Goal: Contribute content: Add original content to the website for others to see

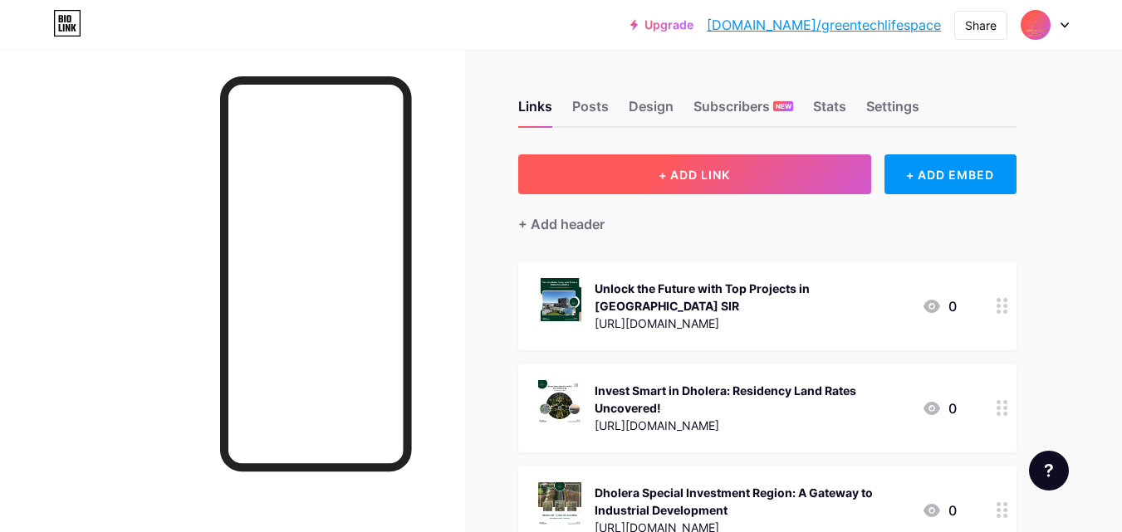
click at [636, 180] on button "+ ADD LINK" at bounding box center [694, 174] width 353 height 40
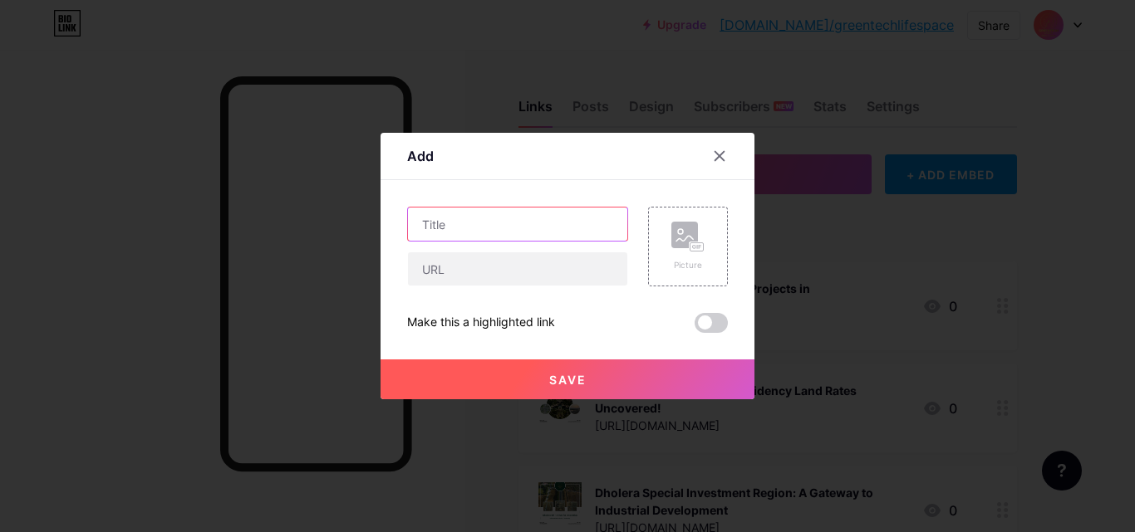
click at [414, 229] on input "text" at bounding box center [517, 224] width 219 height 33
paste input "Dholera SIR Emerging as the Upcoming Growth Engine"
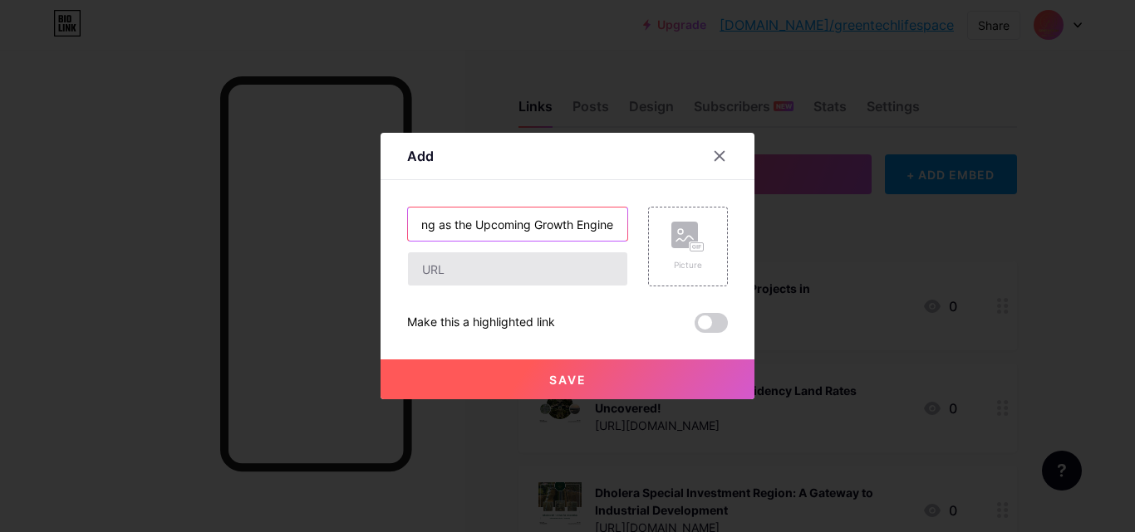
type input "Dholera SIR Emerging as the Upcoming Growth Engine"
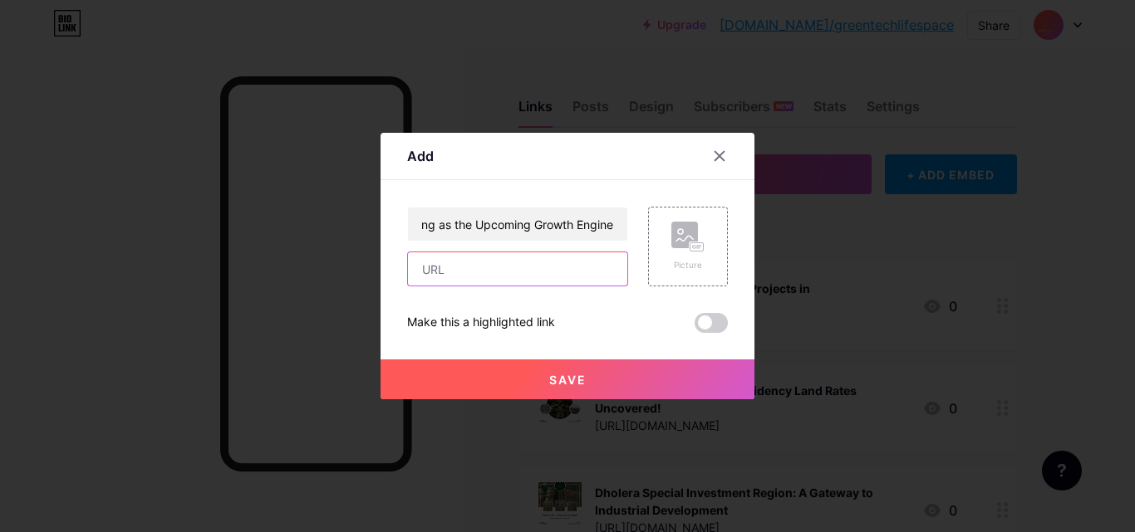
drag, startPoint x: 470, startPoint y: 265, endPoint x: 478, endPoint y: 272, distance: 10.0
click at [470, 265] on input "text" at bounding box center [517, 268] width 219 height 33
paste input "[URL][DOMAIN_NAME]"
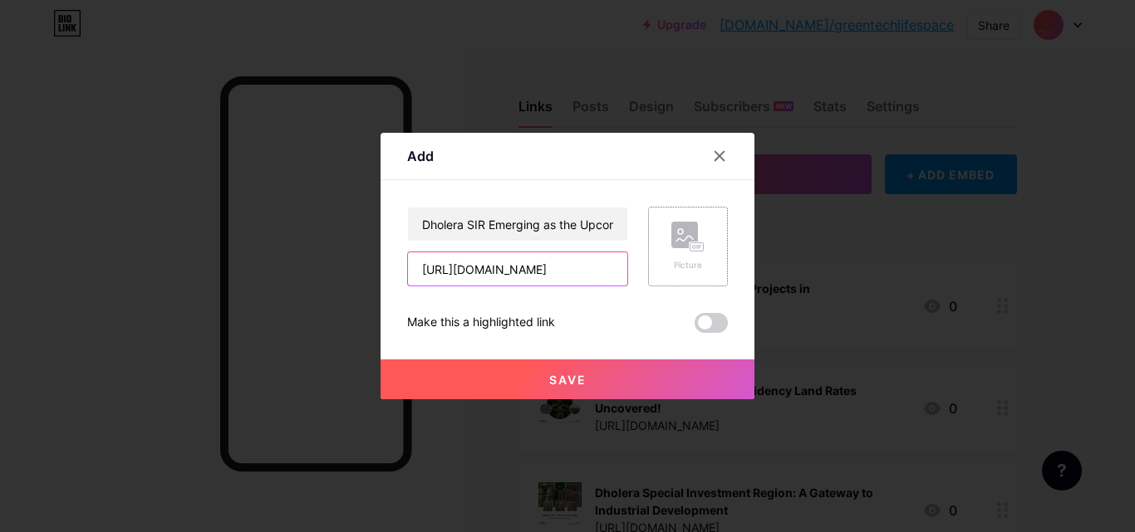
type input "[URL][DOMAIN_NAME]"
click at [683, 252] on div "Picture" at bounding box center [687, 247] width 33 height 50
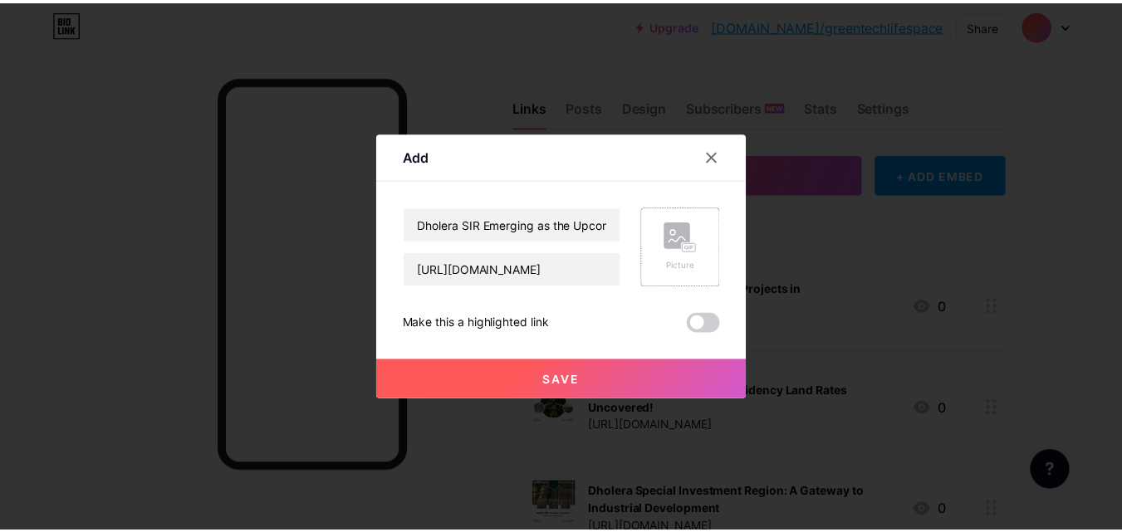
scroll to position [0, 0]
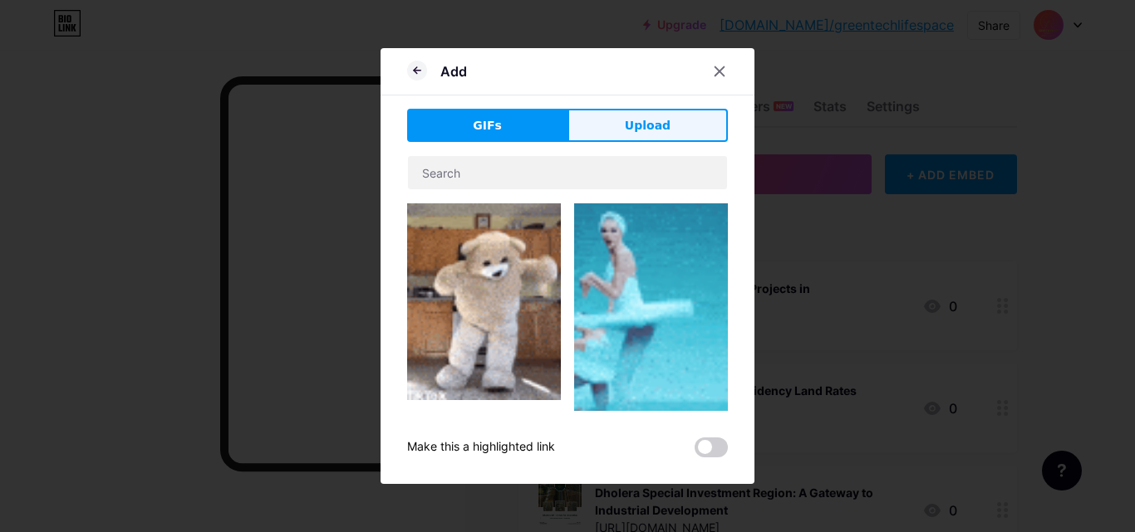
click at [637, 126] on span "Upload" at bounding box center [648, 125] width 46 height 17
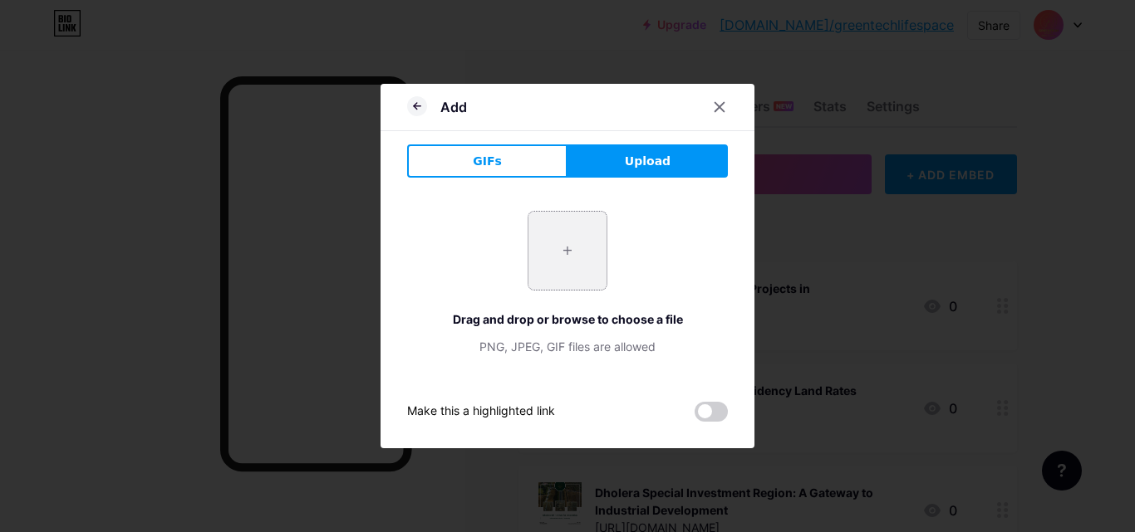
click at [576, 251] on input "file" at bounding box center [567, 251] width 78 height 78
type input "C:\fakepath\Dholera SIR-12Aug.png"
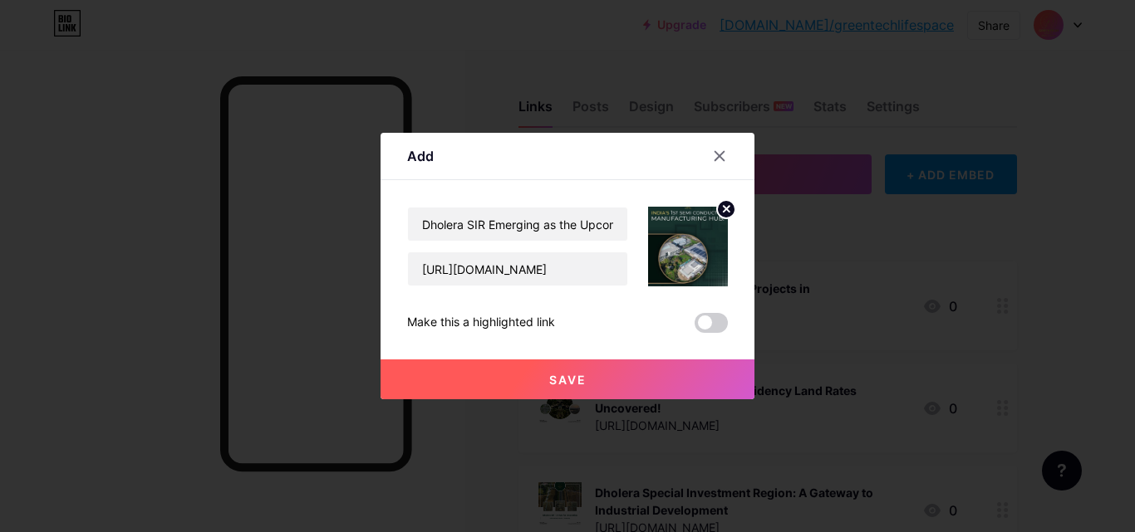
click at [502, 375] on button "Save" at bounding box center [567, 380] width 374 height 40
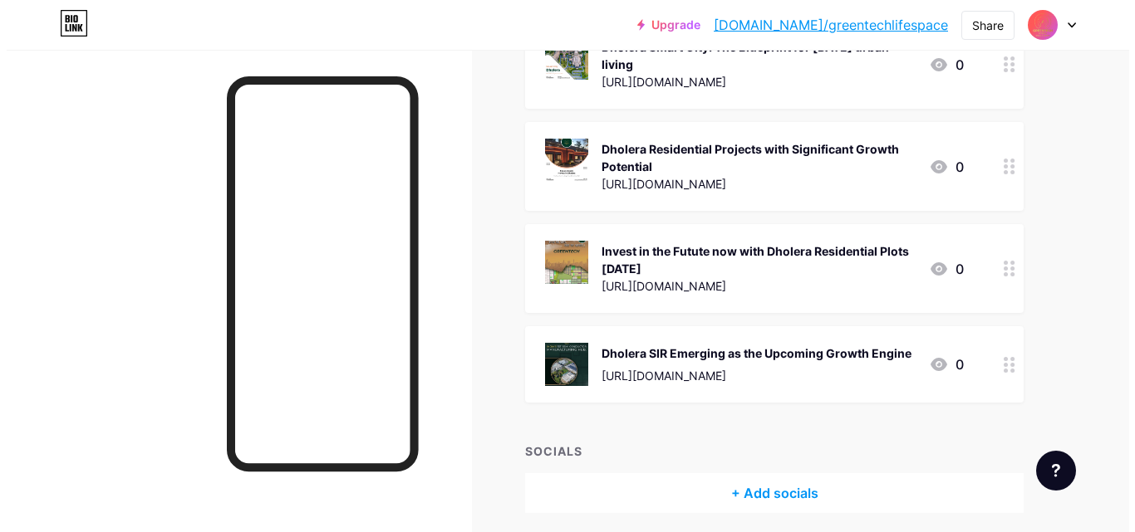
scroll to position [689, 0]
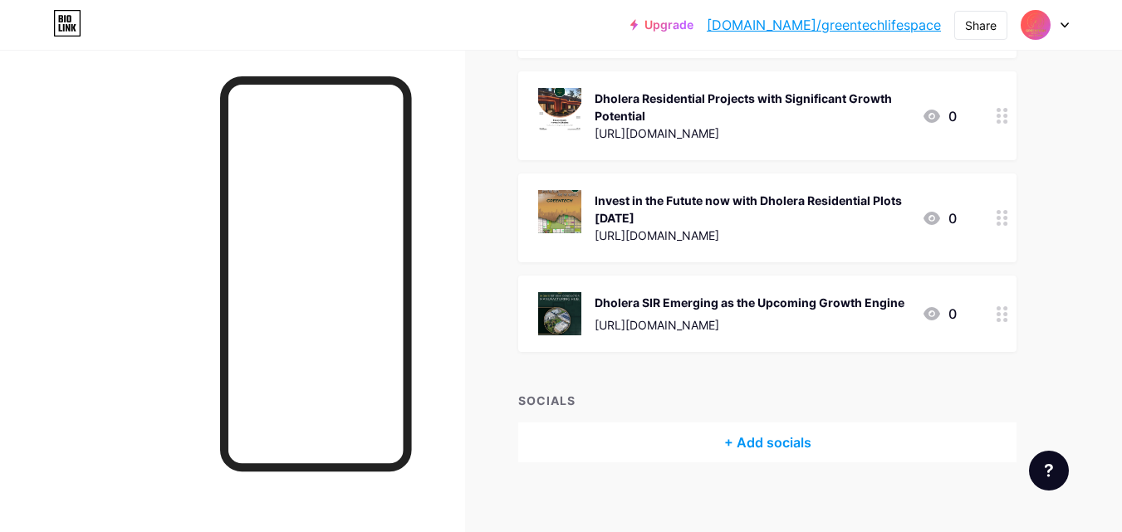
drag, startPoint x: 627, startPoint y: 280, endPoint x: 536, endPoint y: 351, distance: 116.0
click at [617, 294] on div "Dholera SIR Emerging as the Upcoming Growth Engine" at bounding box center [750, 302] width 310 height 17
